Goal: Information Seeking & Learning: Learn about a topic

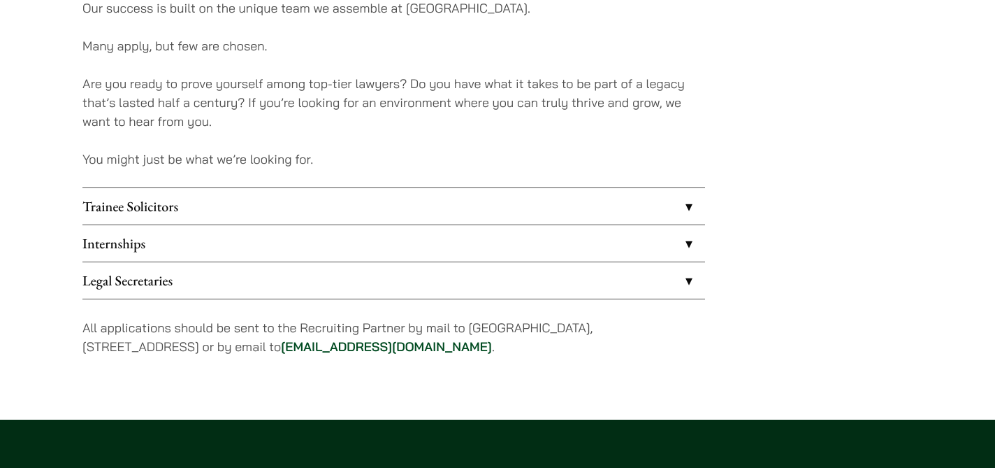
scroll to position [1126, 0]
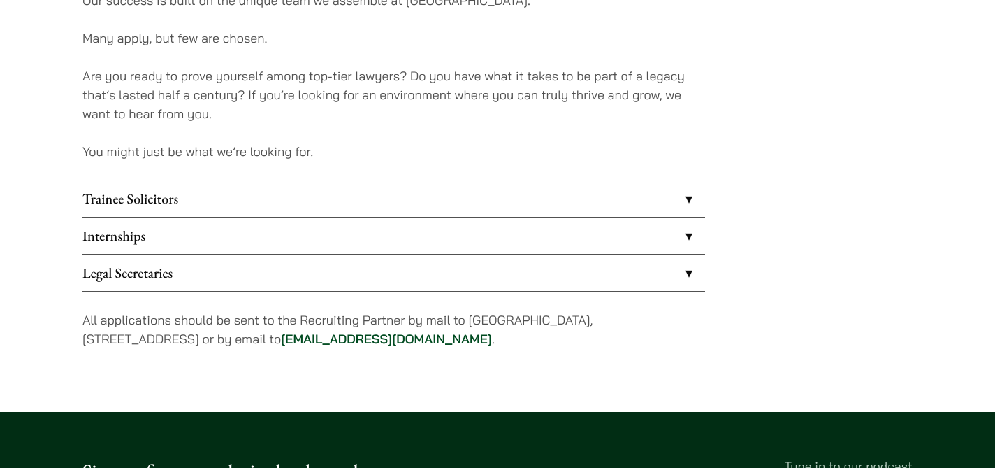
click at [501, 212] on link "Trainee Solicitors" at bounding box center [393, 198] width 623 height 36
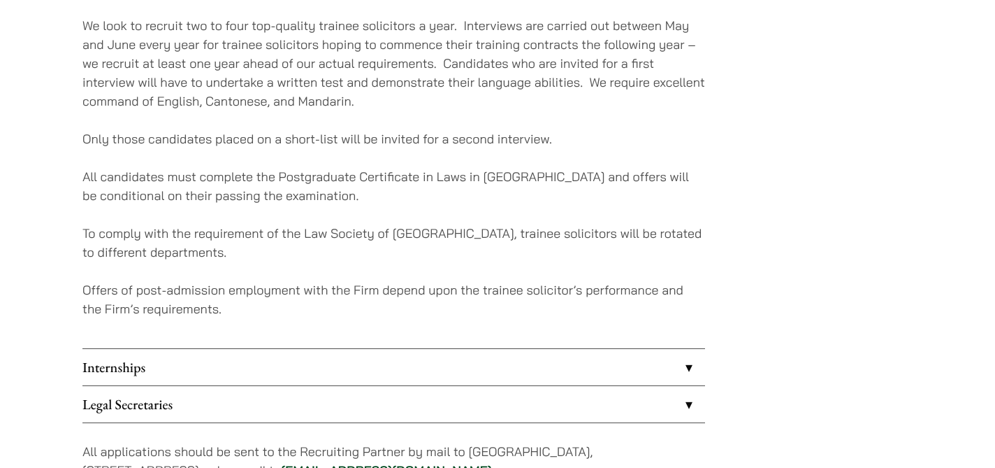
scroll to position [1347, 0]
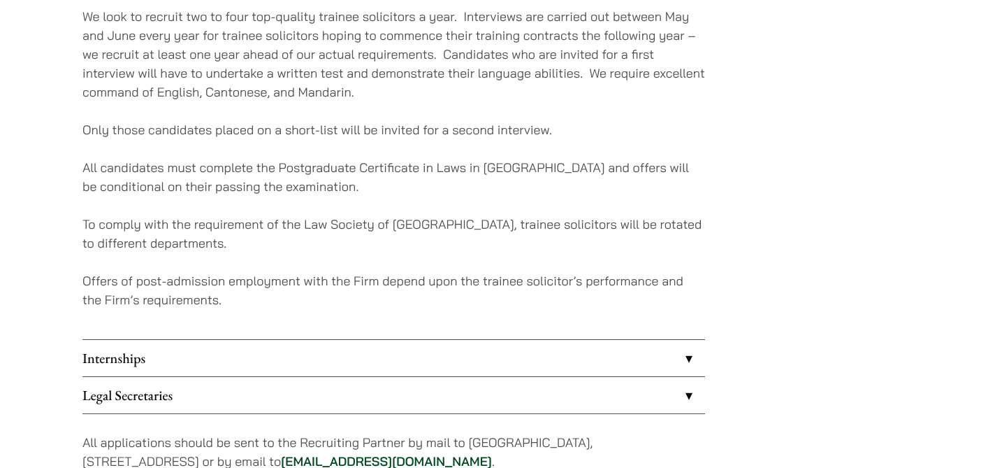
click at [443, 361] on link "Internships" at bounding box center [393, 358] width 623 height 36
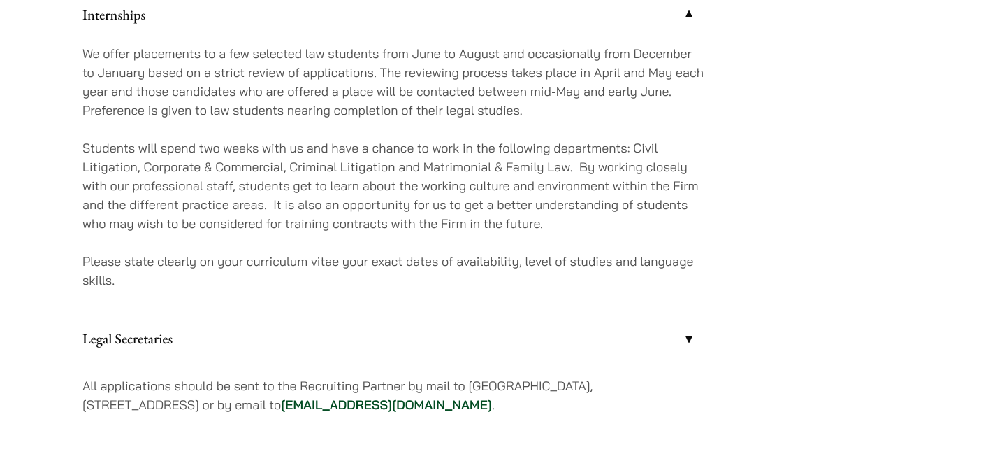
scroll to position [1344, 0]
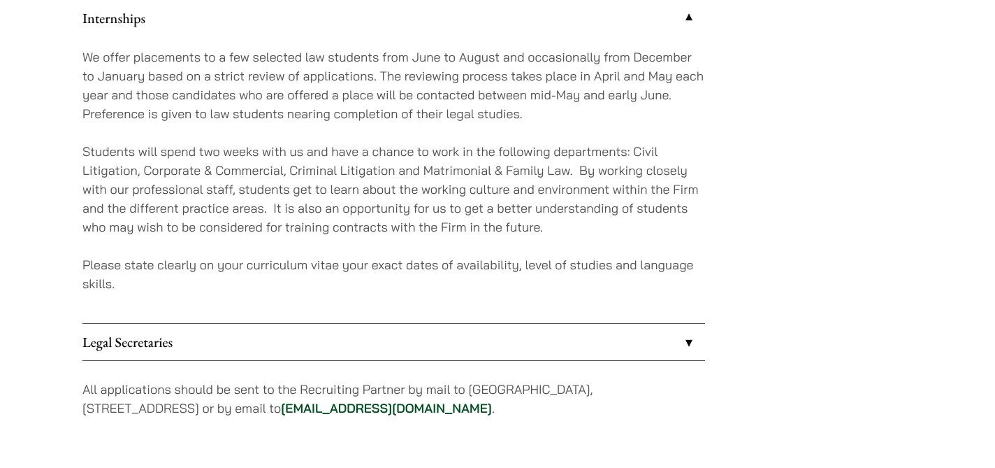
click at [424, 338] on link "Legal Secretaries" at bounding box center [393, 342] width 623 height 36
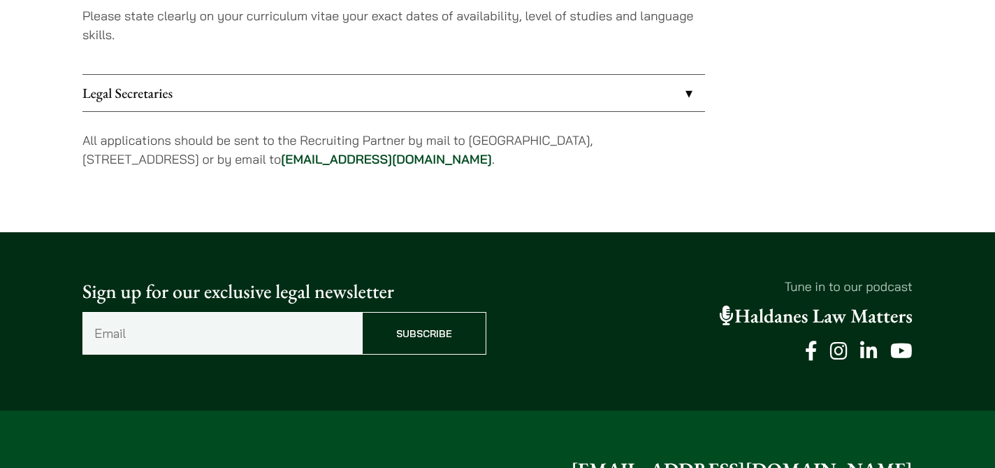
scroll to position [1844, 0]
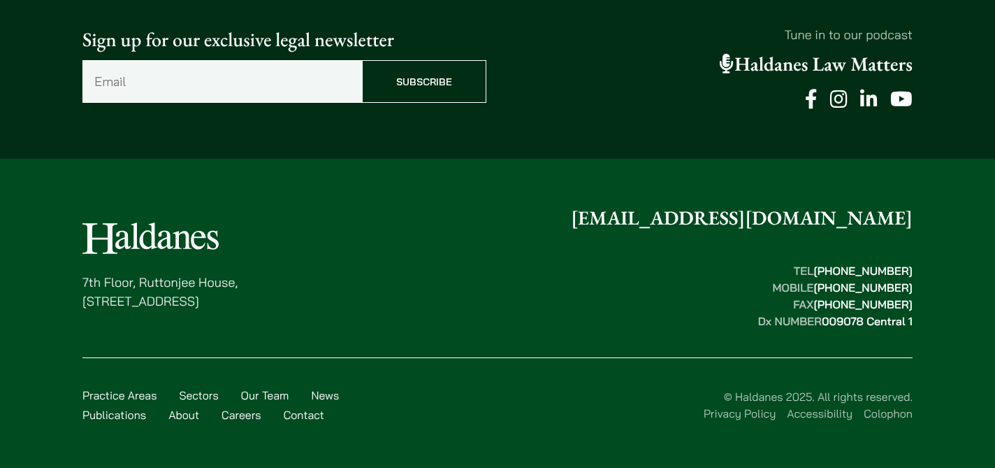
click at [235, 417] on link "Careers" at bounding box center [242, 415] width 40 height 14
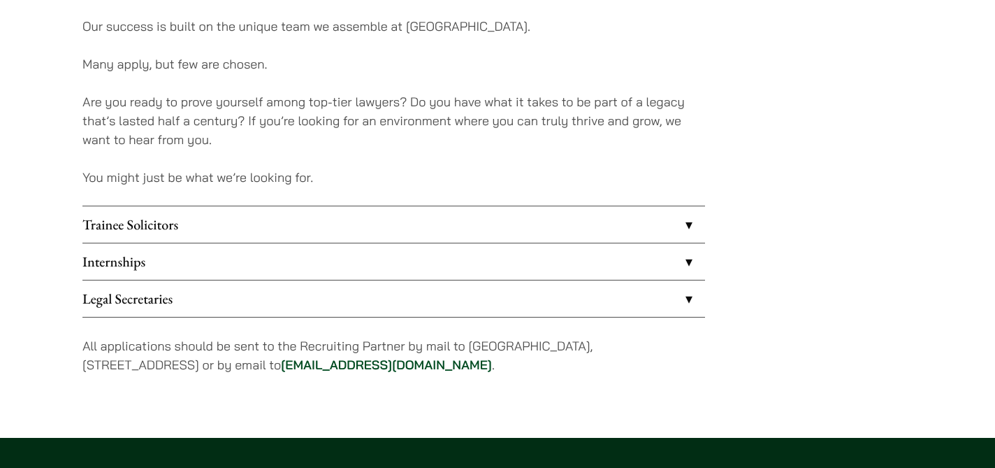
scroll to position [1135, 0]
